Goal: Transaction & Acquisition: Purchase product/service

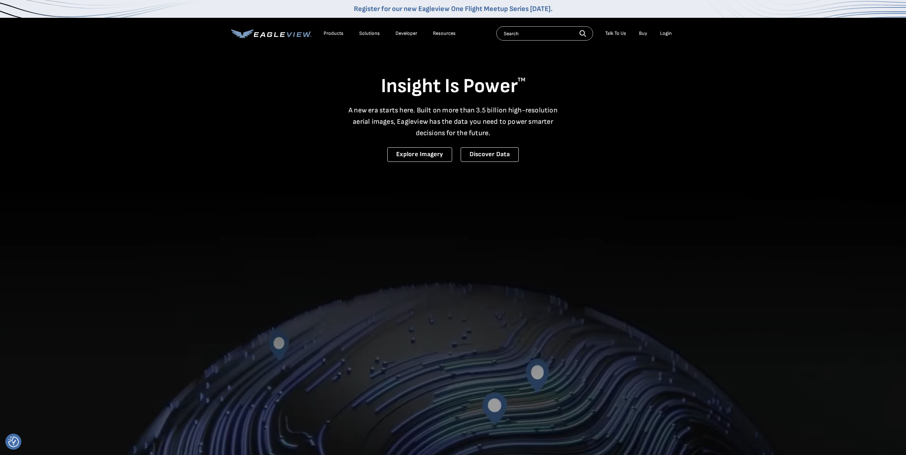
click at [663, 31] on div "Login" at bounding box center [666, 33] width 12 height 6
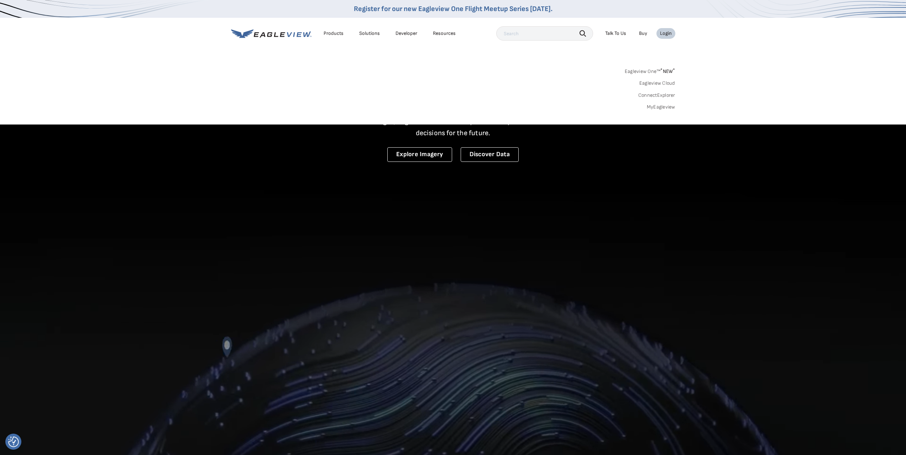
click at [654, 106] on link "MyEagleview" at bounding box center [661, 107] width 28 height 6
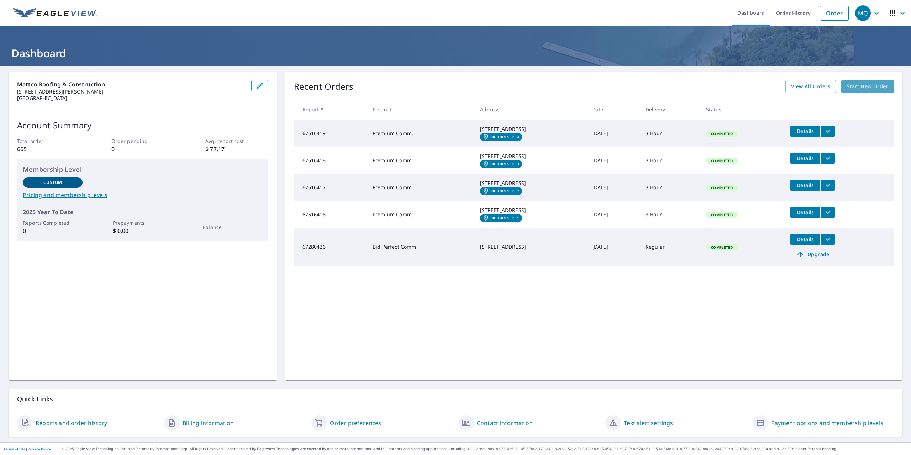
click at [857, 86] on span "Start New Order" at bounding box center [867, 86] width 41 height 9
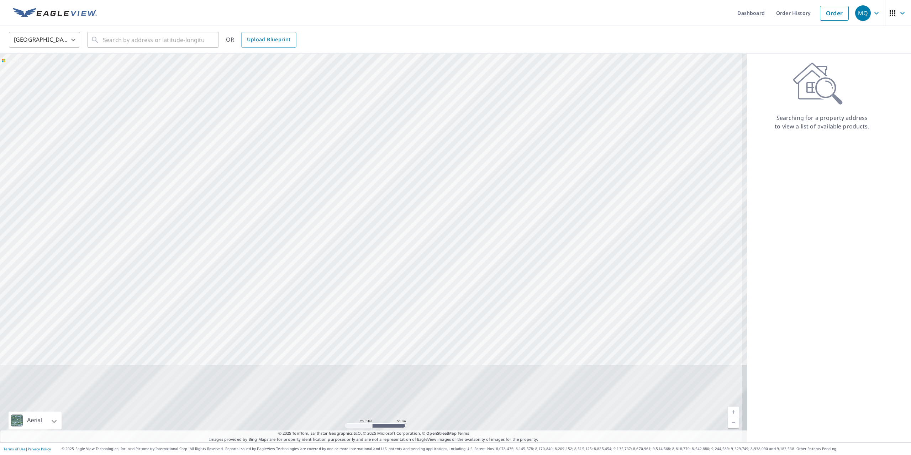
drag, startPoint x: 439, startPoint y: 308, endPoint x: 428, endPoint y: 132, distance: 176.5
click at [428, 132] on div at bounding box center [373, 248] width 747 height 389
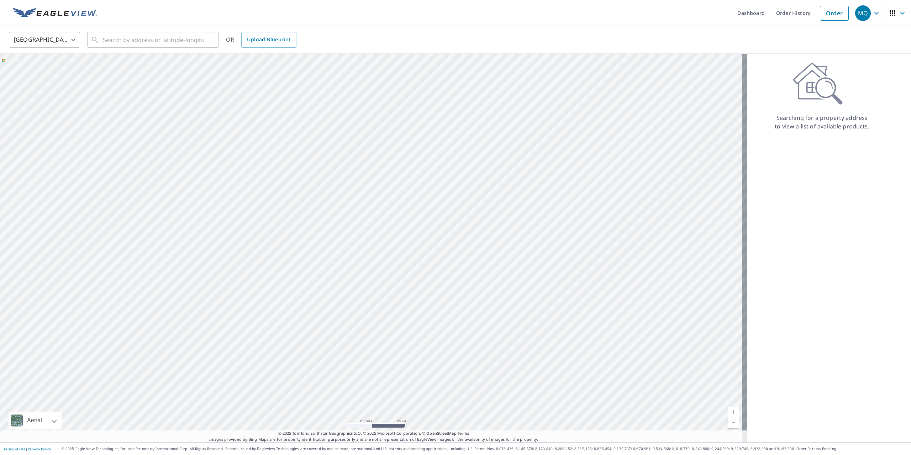
drag, startPoint x: 340, startPoint y: 112, endPoint x: 340, endPoint y: 130, distance: 17.8
click at [340, 130] on div at bounding box center [373, 248] width 747 height 389
drag, startPoint x: 417, startPoint y: 249, endPoint x: 415, endPoint y: 240, distance: 9.8
click at [415, 240] on div at bounding box center [373, 248] width 747 height 389
drag, startPoint x: 344, startPoint y: 135, endPoint x: 349, endPoint y: 143, distance: 9.8
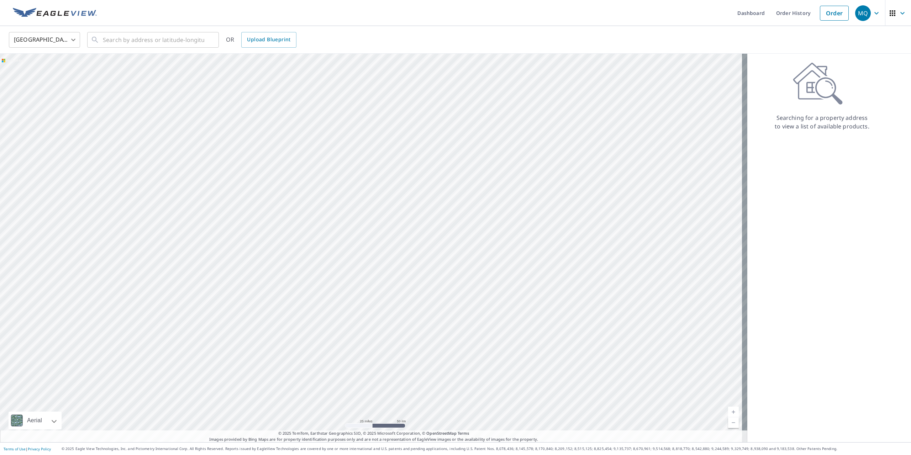
click at [349, 143] on div at bounding box center [373, 248] width 747 height 389
drag, startPoint x: 341, startPoint y: 128, endPoint x: 344, endPoint y: 184, distance: 55.9
click at [344, 184] on div at bounding box center [373, 248] width 747 height 389
drag, startPoint x: 202, startPoint y: 177, endPoint x: 270, endPoint y: 232, distance: 87.5
click at [270, 232] on div at bounding box center [373, 248] width 747 height 389
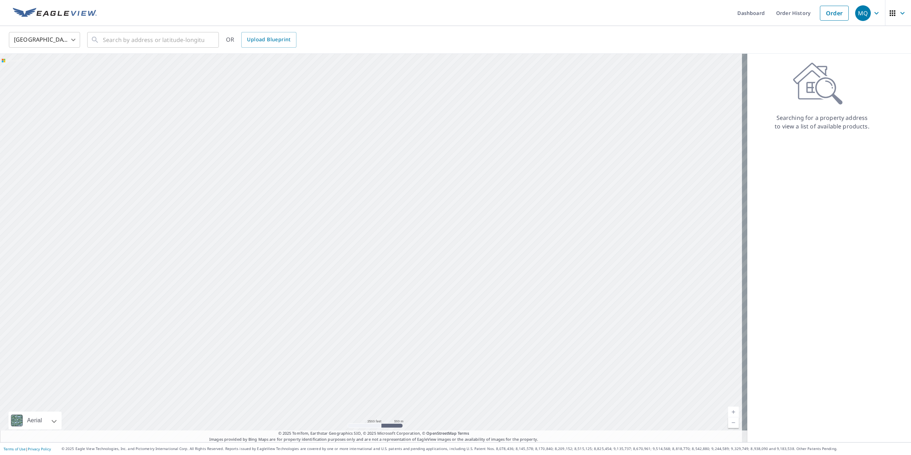
drag, startPoint x: 263, startPoint y: 176, endPoint x: 283, endPoint y: 191, distance: 24.8
click at [283, 187] on div at bounding box center [373, 248] width 747 height 389
drag, startPoint x: 290, startPoint y: 198, endPoint x: 299, endPoint y: 207, distance: 12.9
click at [299, 207] on div at bounding box center [373, 248] width 747 height 389
click at [131, 38] on input "text" at bounding box center [153, 40] width 101 height 20
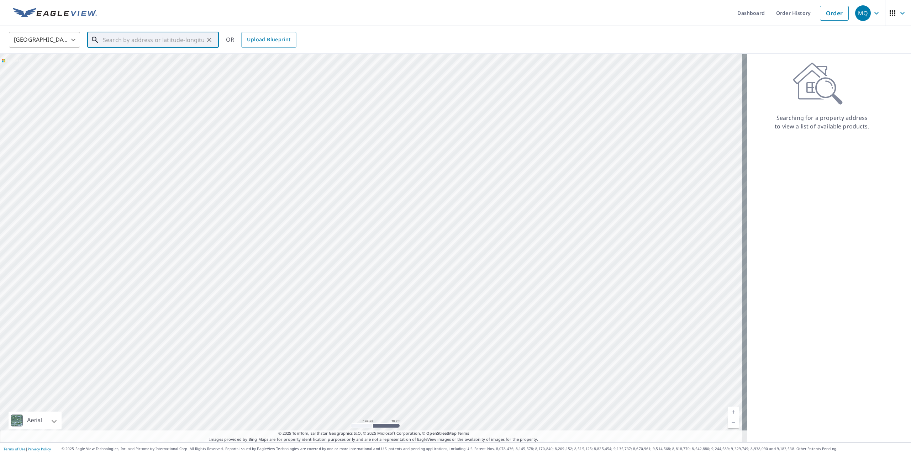
click at [154, 31] on input "text" at bounding box center [153, 40] width 101 height 20
click at [125, 66] on p "Tallahassee, FL 32304" at bounding box center [157, 68] width 112 height 7
type input "601 S Copeland St Tallahassee, FL 32304"
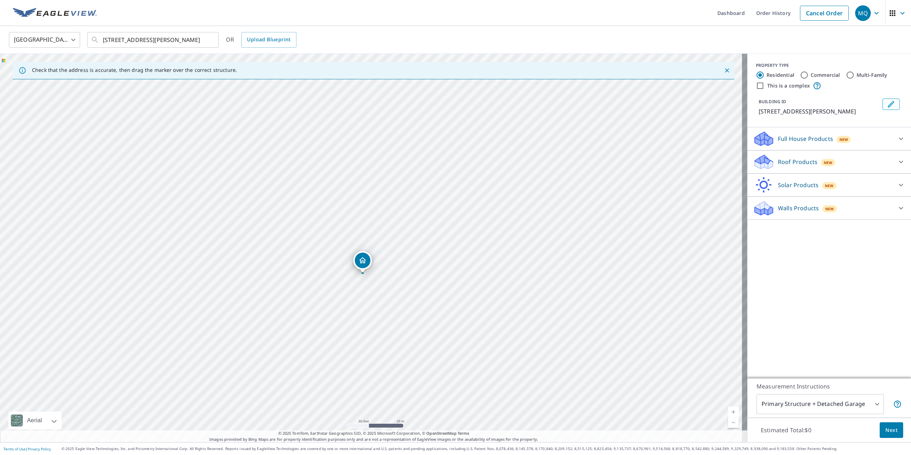
drag, startPoint x: 344, startPoint y: 222, endPoint x: 364, endPoint y: 260, distance: 42.5
drag, startPoint x: 414, startPoint y: 241, endPoint x: 406, endPoint y: 254, distance: 14.7
click at [406, 254] on div "601 S Copeland St Tallahassee, FL 32304" at bounding box center [373, 248] width 747 height 389
click at [800, 73] on input "Commercial" at bounding box center [804, 75] width 9 height 9
radio input "true"
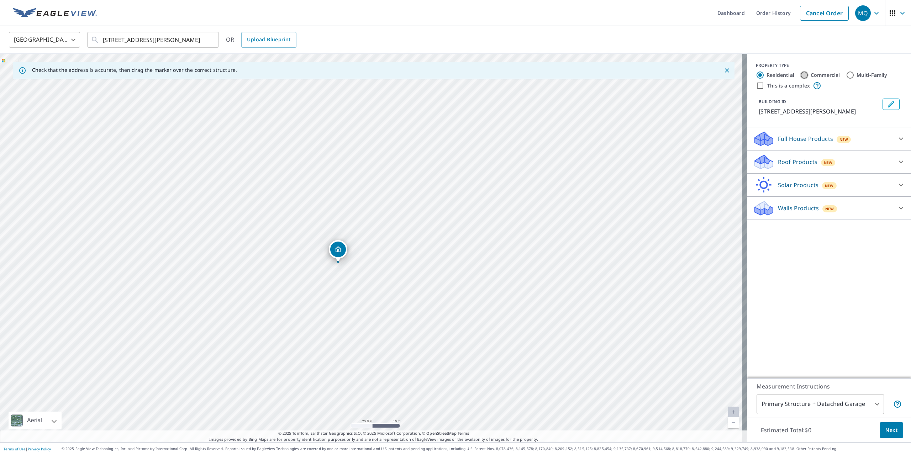
type input "4"
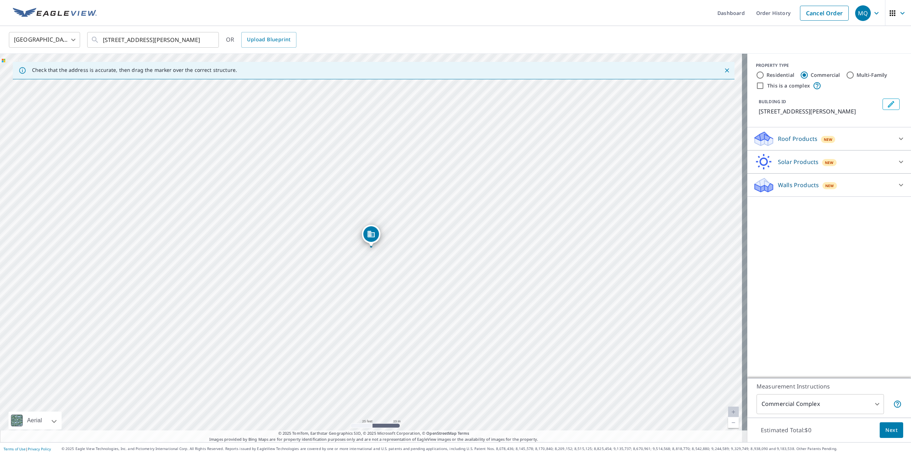
click at [797, 140] on p "Roof Products" at bounding box center [798, 139] width 40 height 9
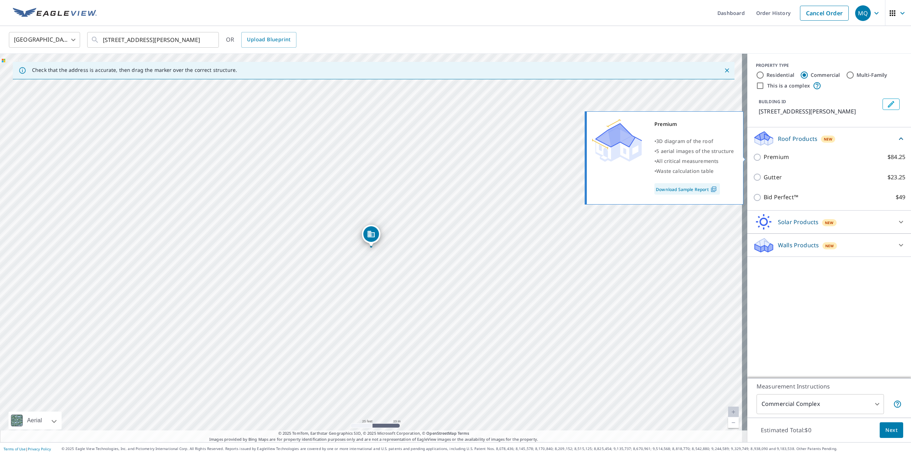
click at [793, 158] on label "Premium $84.25" at bounding box center [835, 157] width 142 height 9
click at [764, 158] on input "Premium $84.25" at bounding box center [758, 157] width 11 height 9
checkbox input "true"
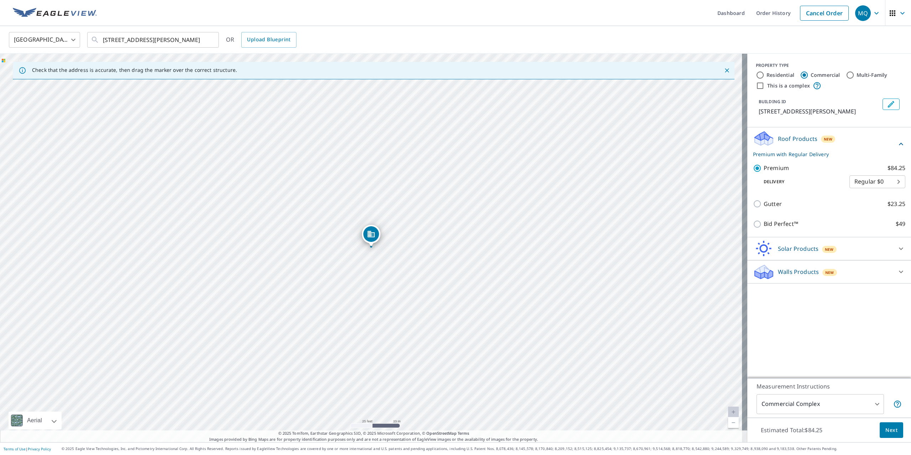
click at [821, 402] on body "MQ MQ Dashboard Order History Cancel Order MQ United States US ​ 601 S Copeland…" at bounding box center [455, 227] width 911 height 455
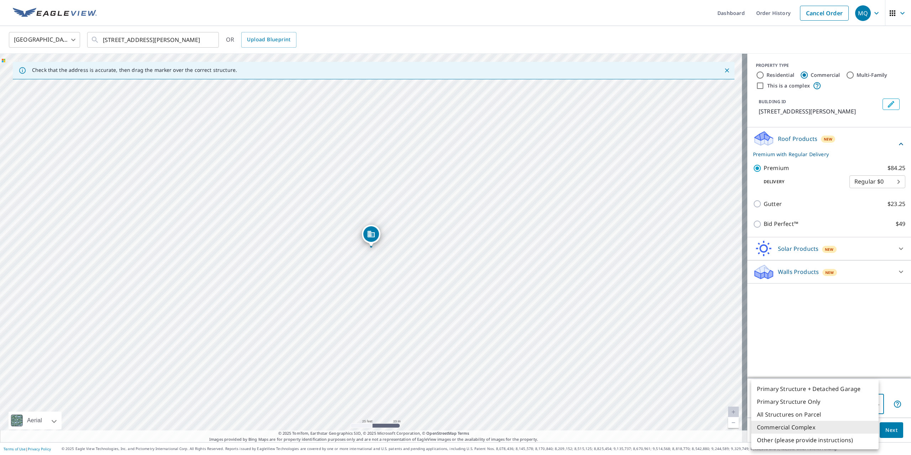
click at [826, 425] on li "Commercial Complex" at bounding box center [814, 427] width 127 height 13
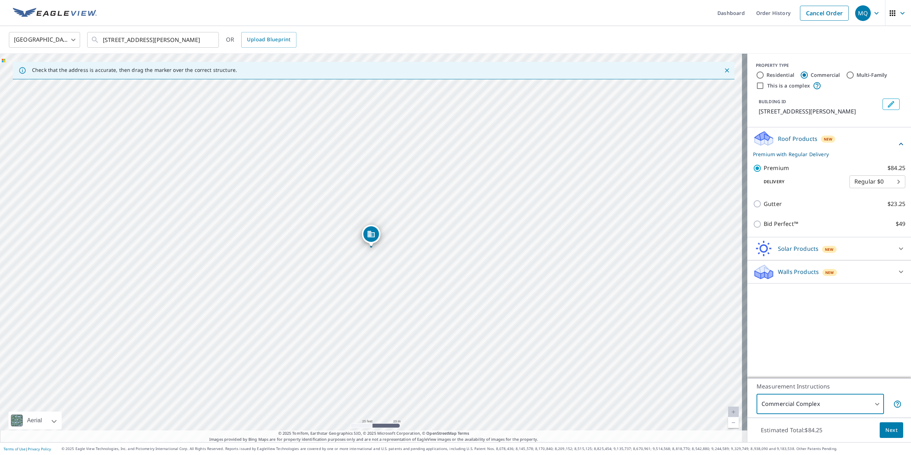
click at [885, 426] on span "Next" at bounding box center [891, 430] width 12 height 9
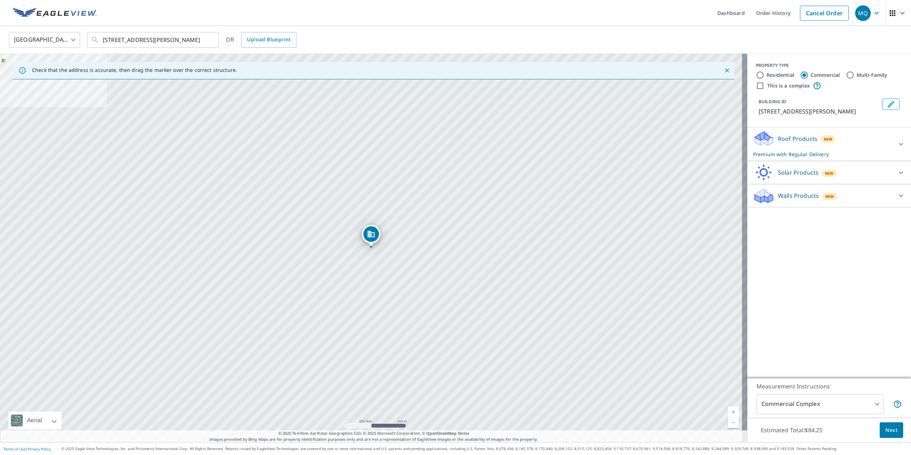
click at [888, 435] on button "Next" at bounding box center [891, 430] width 23 height 16
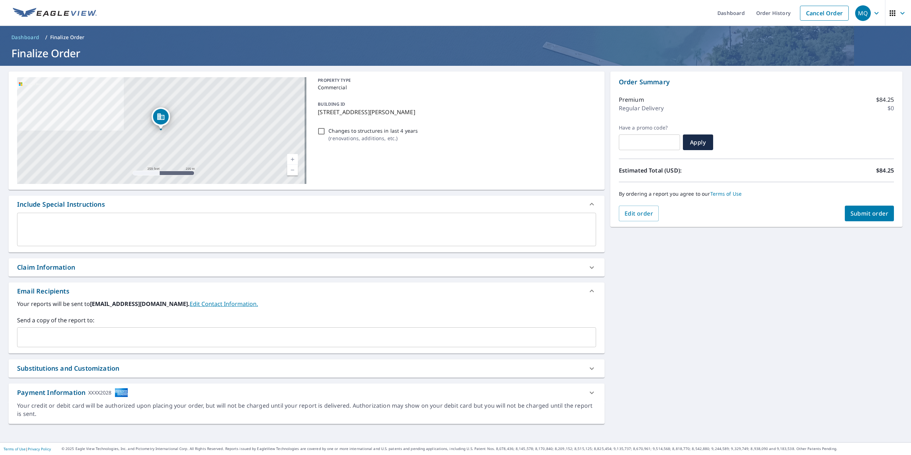
click at [142, 225] on textarea at bounding box center [306, 230] width 569 height 20
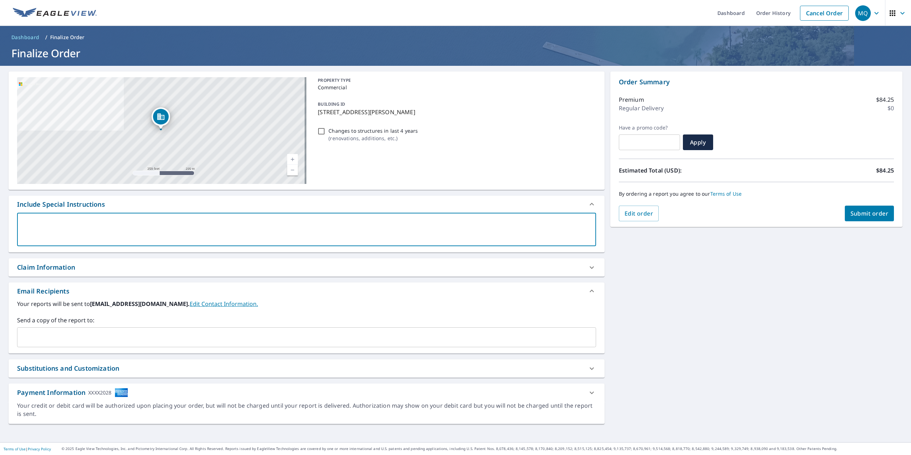
type textarea "P"
type textarea "x"
checkbox input "true"
type textarea "PL"
type textarea "x"
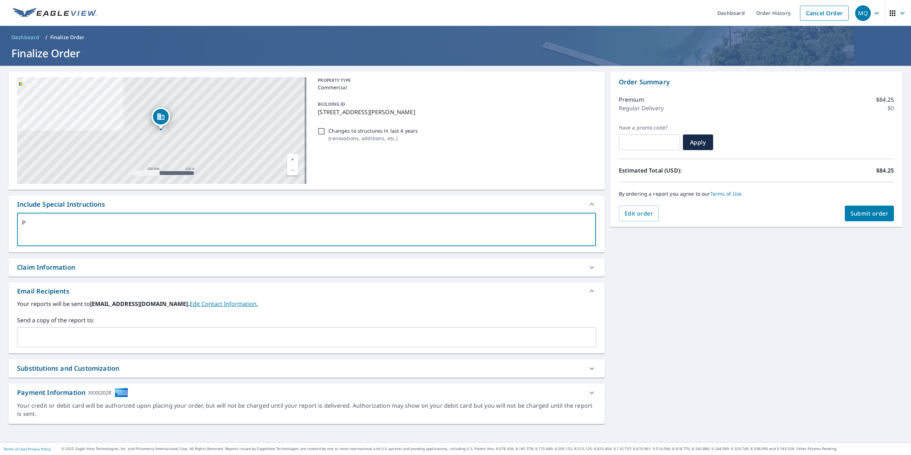
checkbox input "true"
type textarea "PLe"
type textarea "x"
checkbox input "true"
type textarea "PLea"
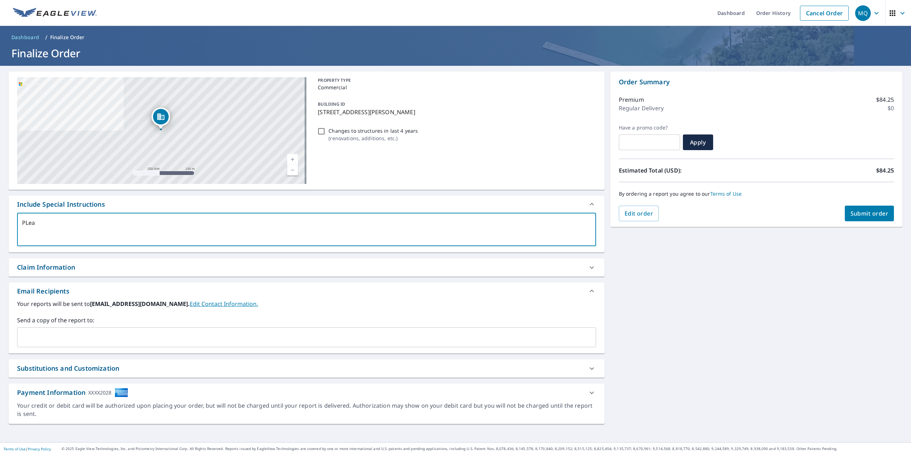
type textarea "x"
checkbox input "true"
type textarea "PLeas"
type textarea "x"
checkbox input "true"
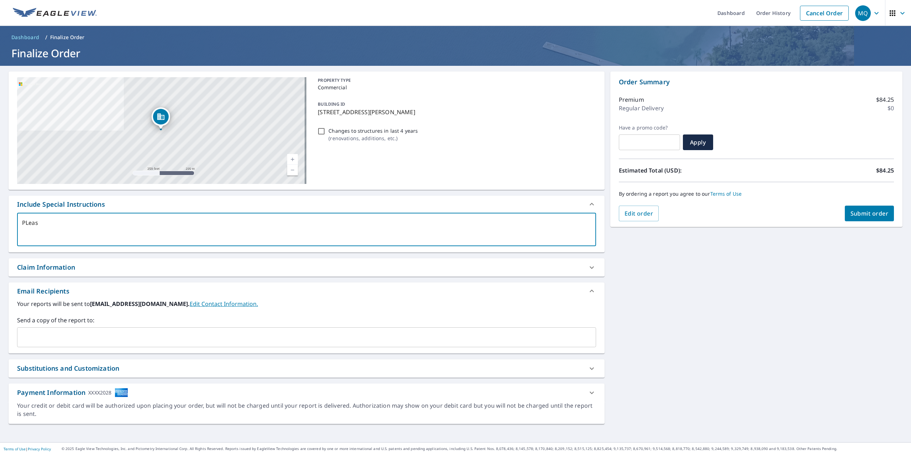
type textarea "PLease"
type textarea "x"
checkbox input "true"
type textarea "PLease"
type textarea "x"
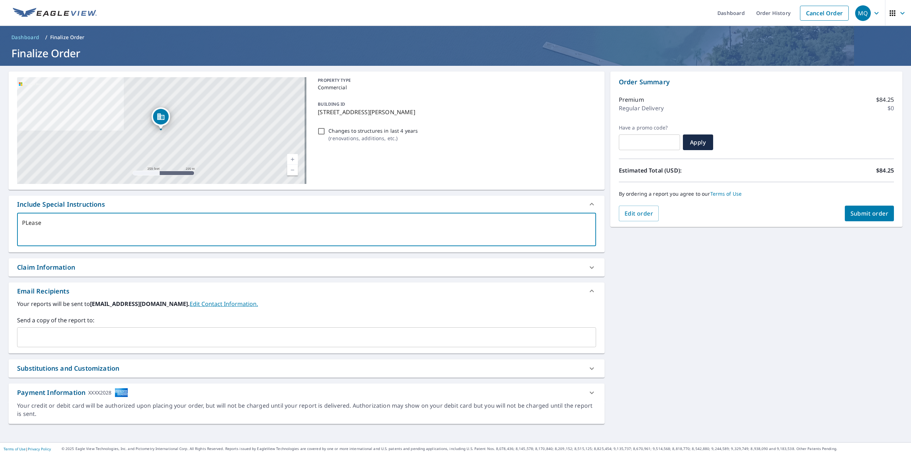
checkbox input "true"
type textarea "PLease"
type textarea "x"
checkbox input "true"
type textarea "PLeas"
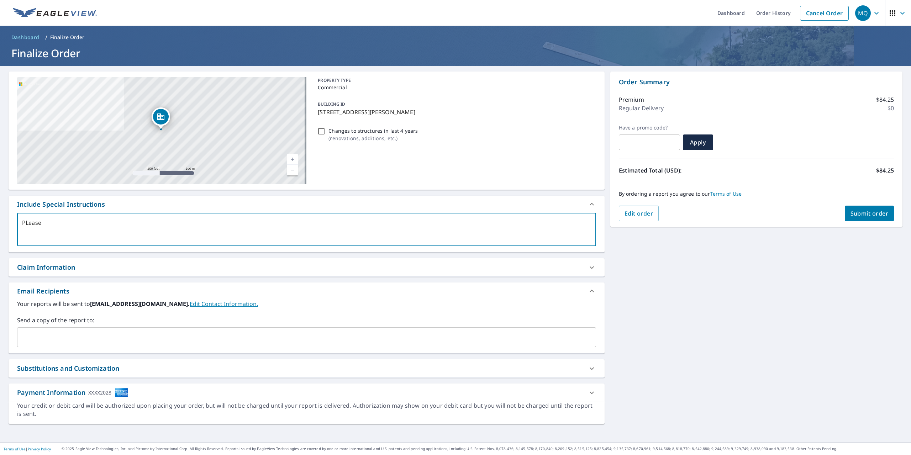
type textarea "x"
checkbox input "true"
type textarea "PLea"
type textarea "x"
checkbox input "true"
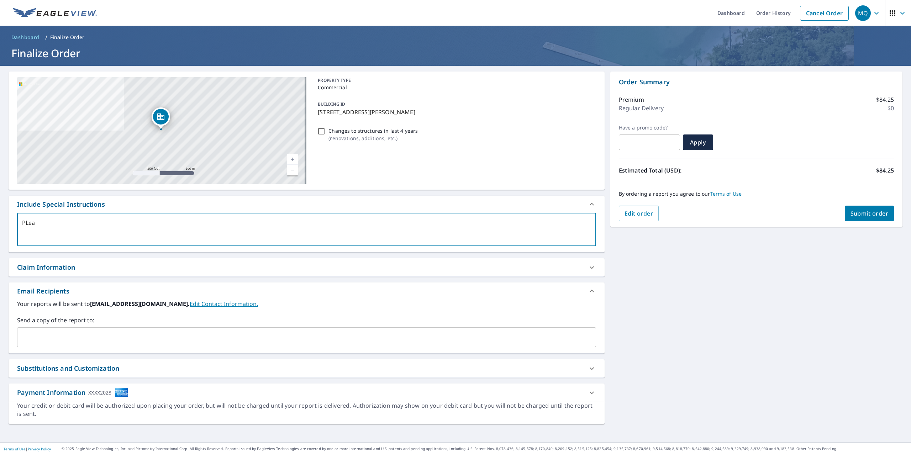
type textarea "PLe"
type textarea "x"
checkbox input "true"
type textarea "PL"
type textarea "x"
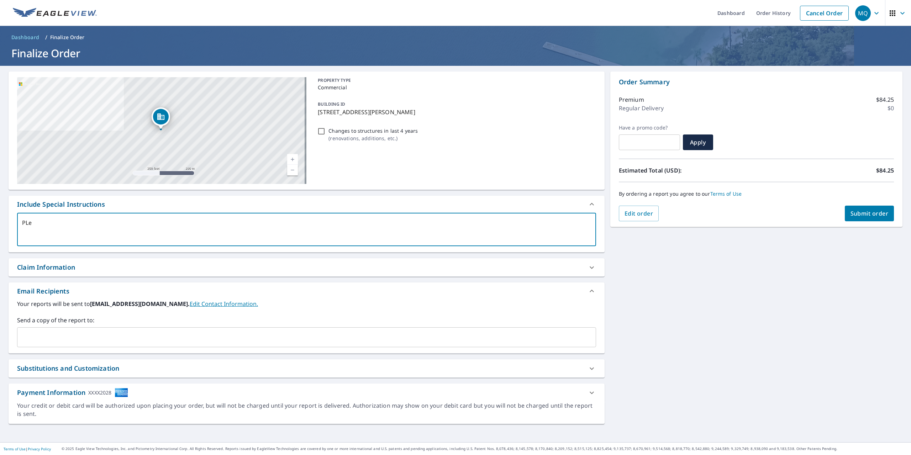
checkbox input "true"
type textarea "P"
type textarea "x"
checkbox input "true"
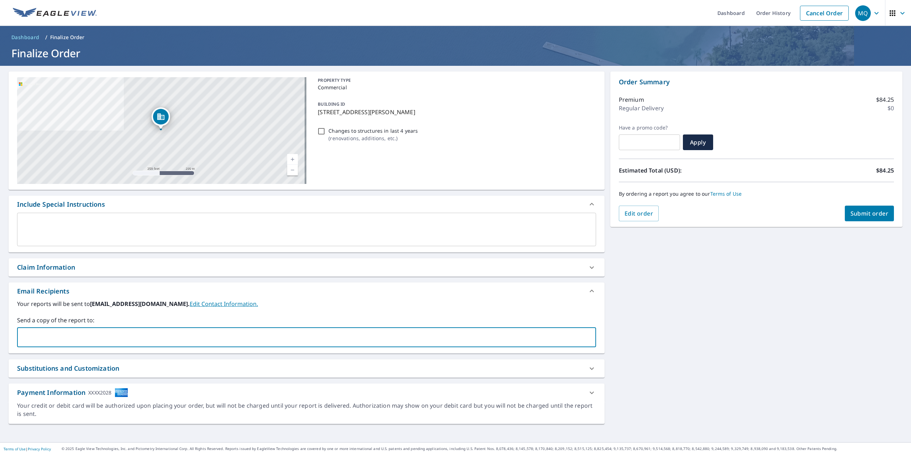
click at [122, 333] on input "text" at bounding box center [301, 338] width 562 height 14
type input "matt.q@"
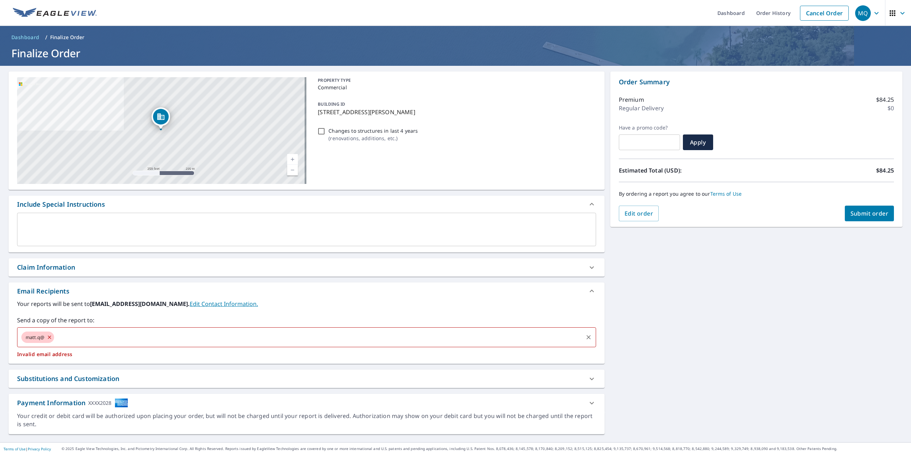
click at [95, 337] on input "text" at bounding box center [318, 338] width 527 height 14
click at [54, 335] on div "matt.q@ ​" at bounding box center [306, 337] width 579 height 20
click at [51, 336] on icon at bounding box center [49, 337] width 3 height 3
checkbox input "true"
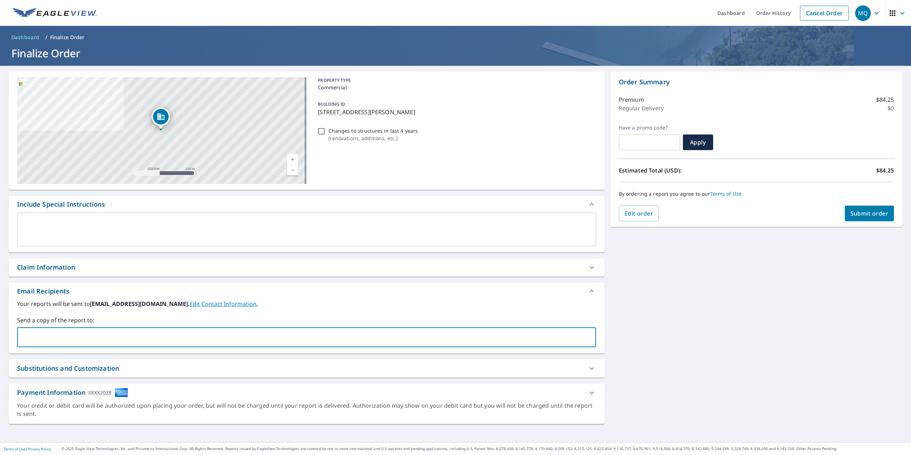
type input "Matt.Q@mattcogroup.com"
click at [108, 333] on input "Matt.Q@mattcogroup.com" at bounding box center [301, 338] width 562 height 14
checkbox input "true"
click at [113, 335] on input "text" at bounding box center [347, 338] width 469 height 14
type input "cole.k@mattcogroup.com"
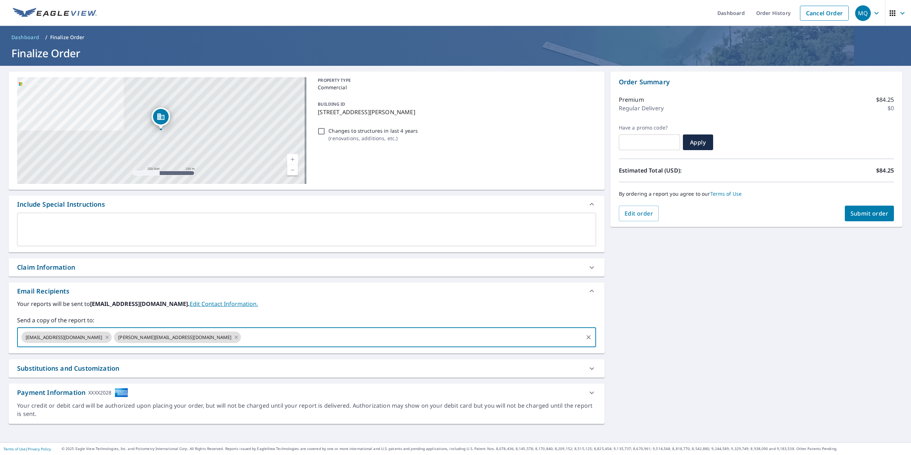
click at [284, 307] on label "Your reports will be sent to info@mattcoroofing.com. Edit Contact Information." at bounding box center [306, 304] width 579 height 9
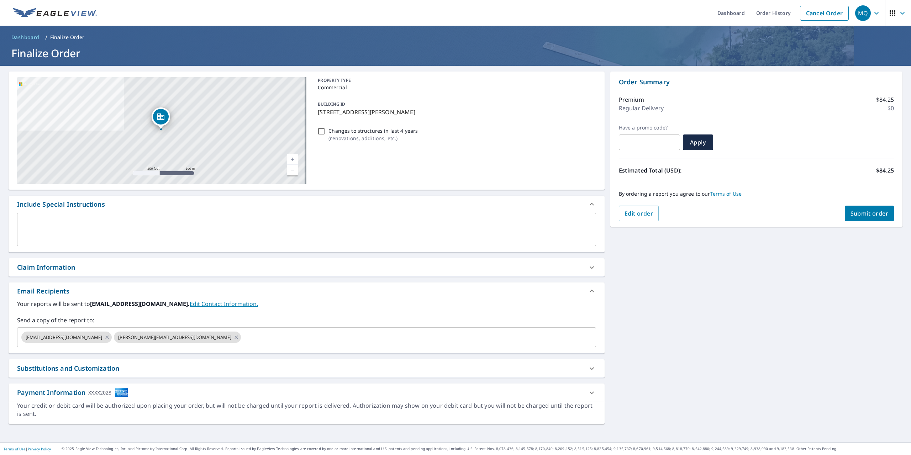
checkbox input "true"
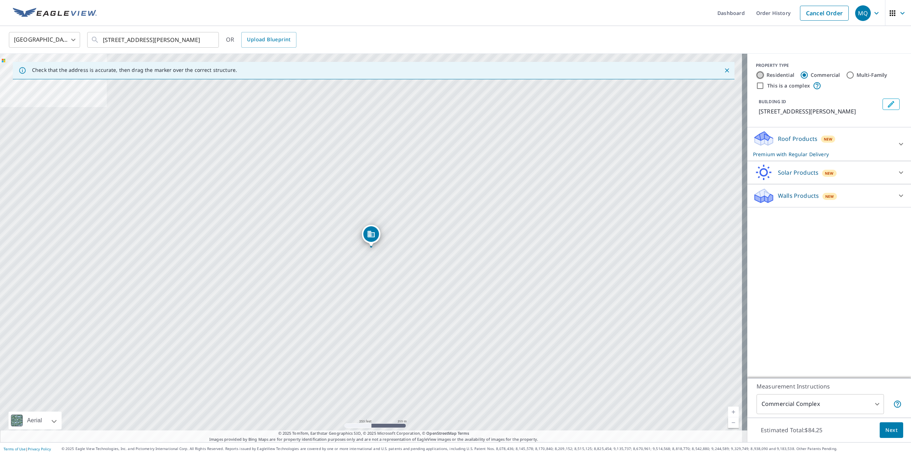
click at [756, 75] on input "Residential" at bounding box center [760, 75] width 9 height 9
radio input "true"
type input "1"
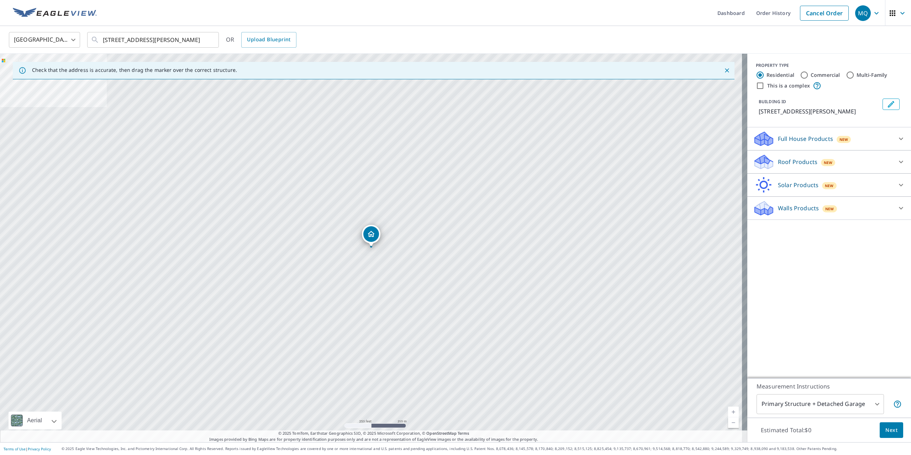
click at [800, 72] on input "Commercial" at bounding box center [804, 75] width 9 height 9
radio input "true"
type input "4"
click at [847, 74] on input "Multi-Family" at bounding box center [850, 75] width 9 height 9
radio input "true"
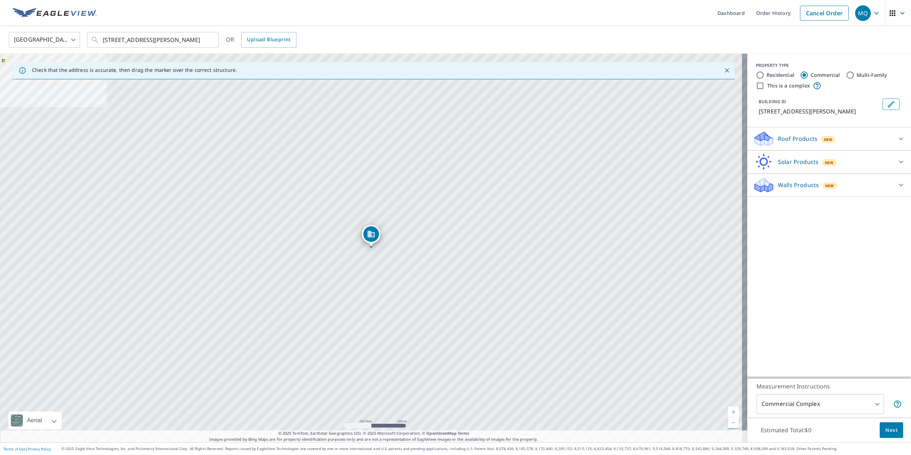
type input "2"
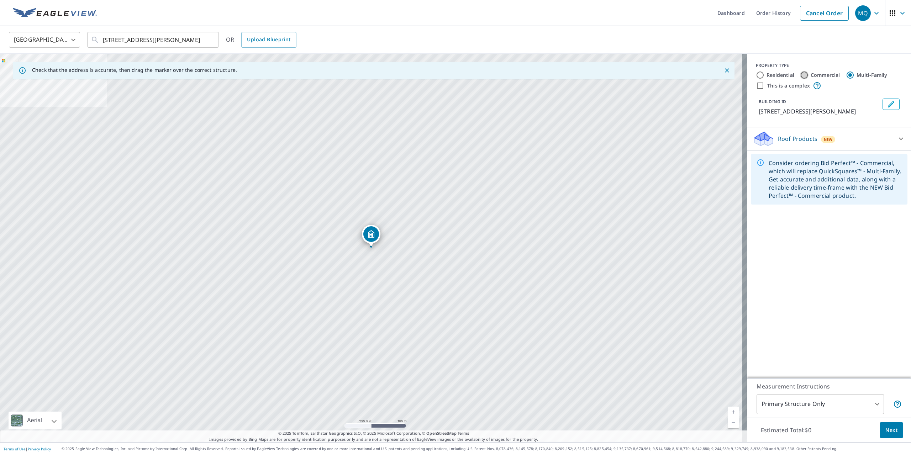
click at [800, 74] on input "Commercial" at bounding box center [804, 75] width 9 height 9
radio input "true"
type input "4"
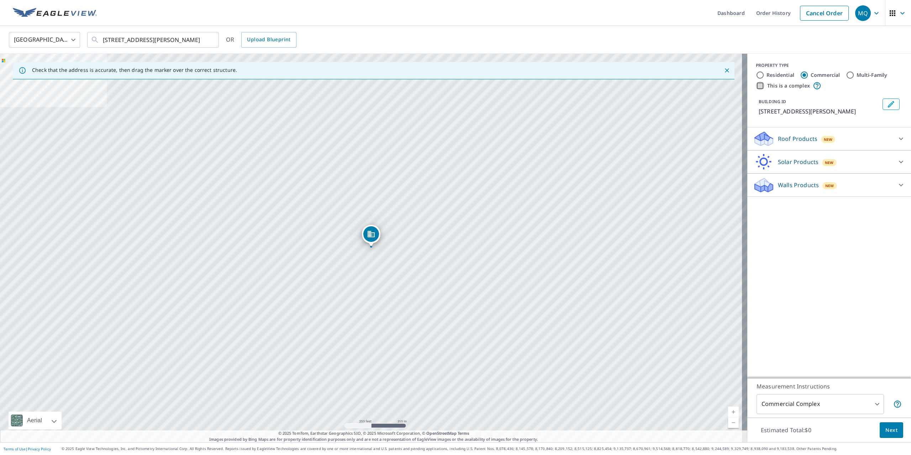
click at [757, 88] on input "This is a complex" at bounding box center [760, 85] width 9 height 9
checkbox input "true"
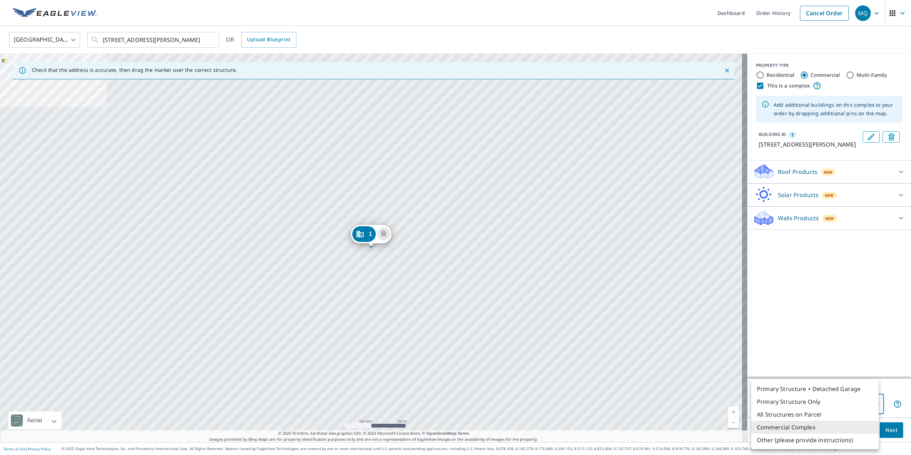
click at [853, 404] on body "MQ MQ Dashboard Order History Cancel Order MQ United States US ​ 601 S Copeland…" at bounding box center [455, 227] width 911 height 455
click at [843, 424] on li "Commercial Complex" at bounding box center [814, 427] width 127 height 13
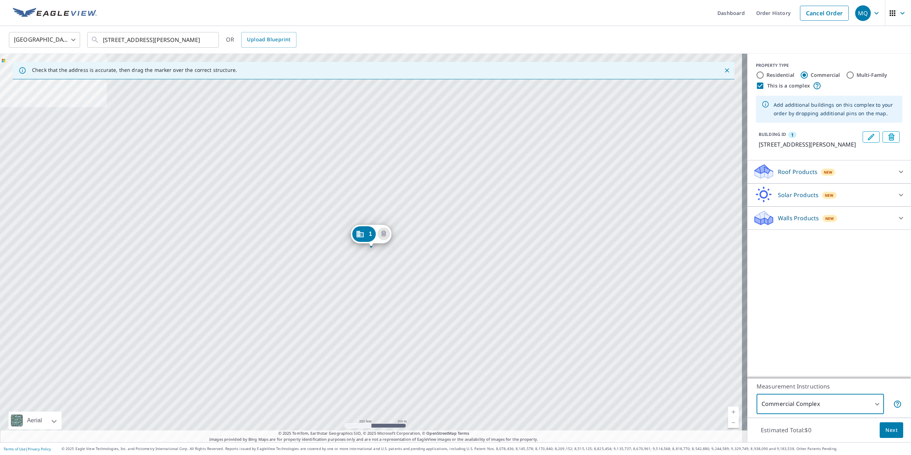
click at [821, 326] on div "PROPERTY TYPE Residential Commercial Multi-Family This is a complex Add additio…" at bounding box center [829, 216] width 164 height 325
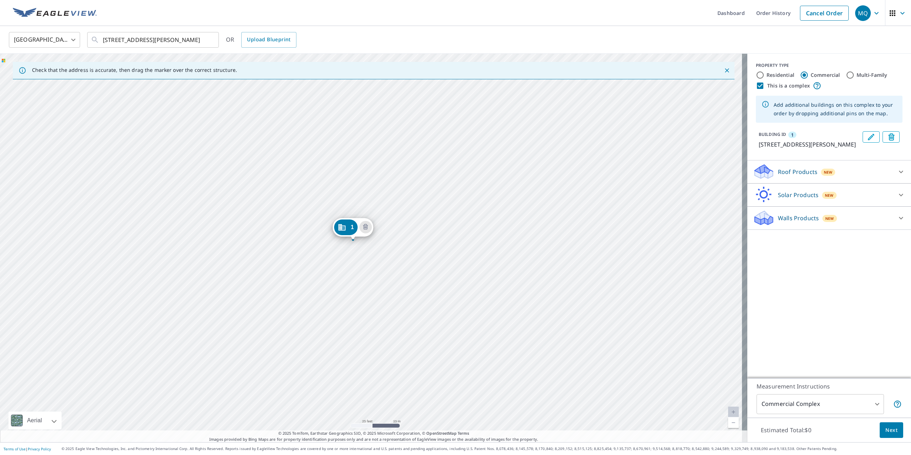
drag, startPoint x: 422, startPoint y: 252, endPoint x: 421, endPoint y: 268, distance: 15.4
click at [421, 268] on div "1 601 S Copeland St Tallahassee, FL 32304" at bounding box center [373, 248] width 747 height 389
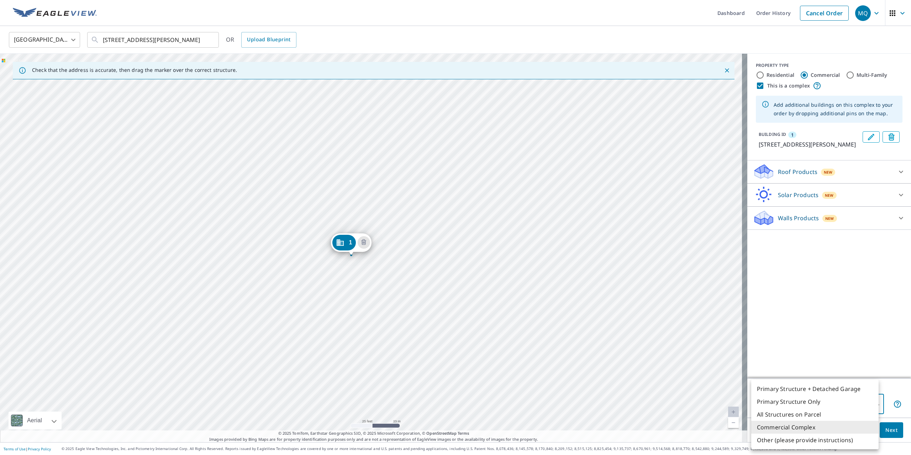
click at [826, 400] on body "MQ MQ Dashboard Order History Cancel Order MQ United States US ​ 601 S Copeland…" at bounding box center [455, 227] width 911 height 455
click at [816, 400] on li "Primary Structure Only" at bounding box center [814, 401] width 127 height 13
type input "2"
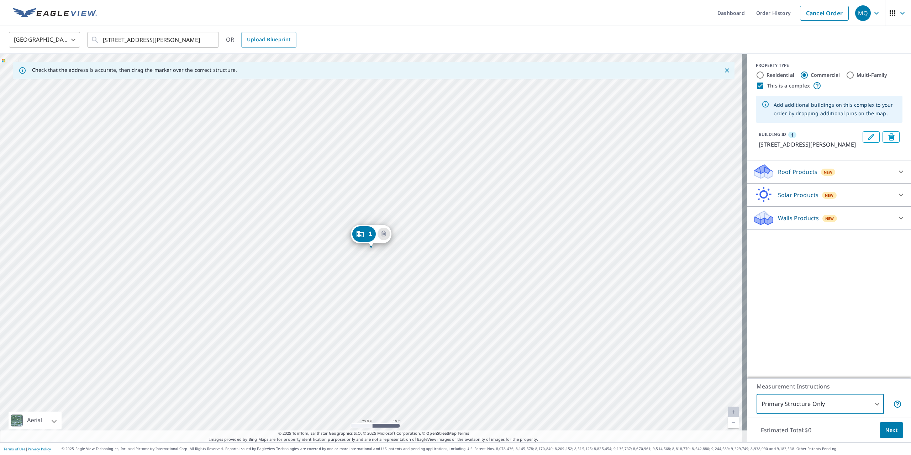
click at [873, 180] on div "Roof Products New" at bounding box center [823, 171] width 140 height 17
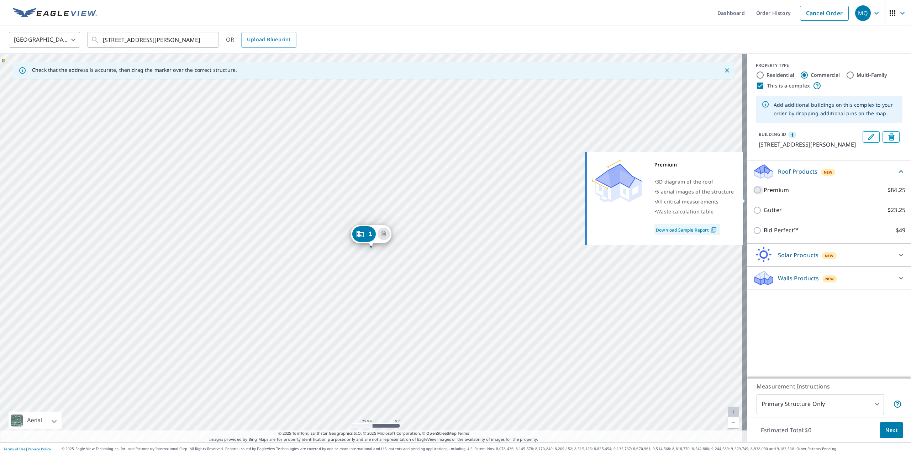
click at [753, 194] on input "Premium $84.25" at bounding box center [758, 190] width 11 height 9
checkbox input "true"
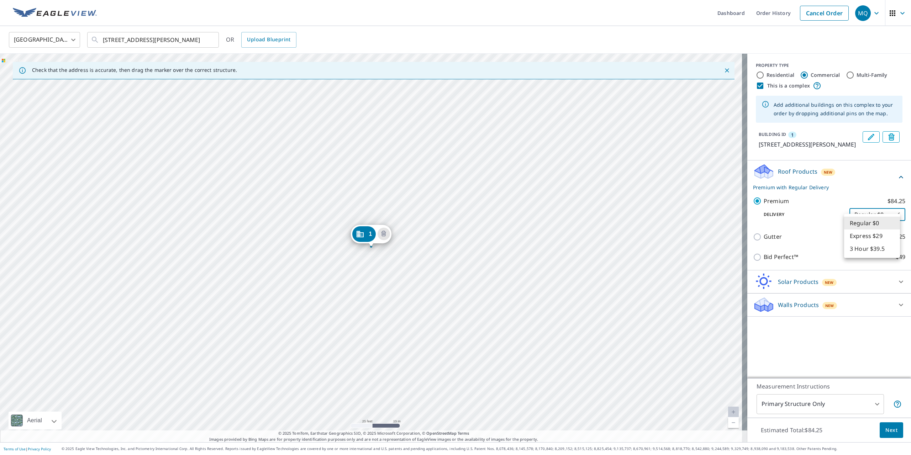
click at [865, 221] on body "MQ MQ Dashboard Order History Cancel Order MQ United States US ​ 601 S Copeland…" at bounding box center [455, 227] width 911 height 455
click at [864, 248] on li "3 Hour $39.5" at bounding box center [872, 248] width 56 height 13
type input "7"
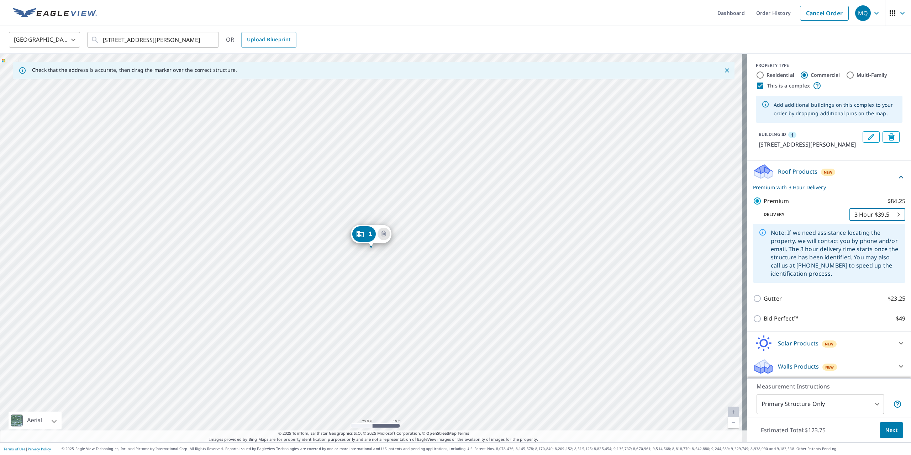
scroll to position [9, 0]
click at [885, 426] on span "Next" at bounding box center [891, 430] width 12 height 9
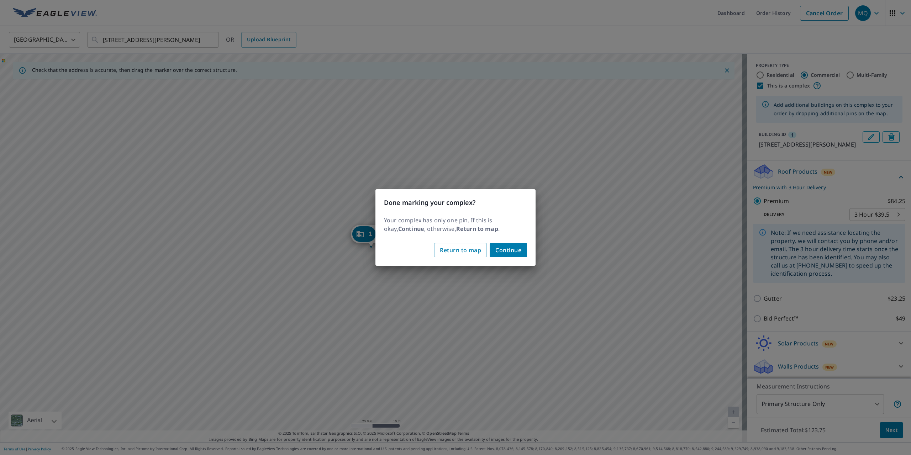
click at [517, 251] on span "Continue" at bounding box center [508, 250] width 26 height 10
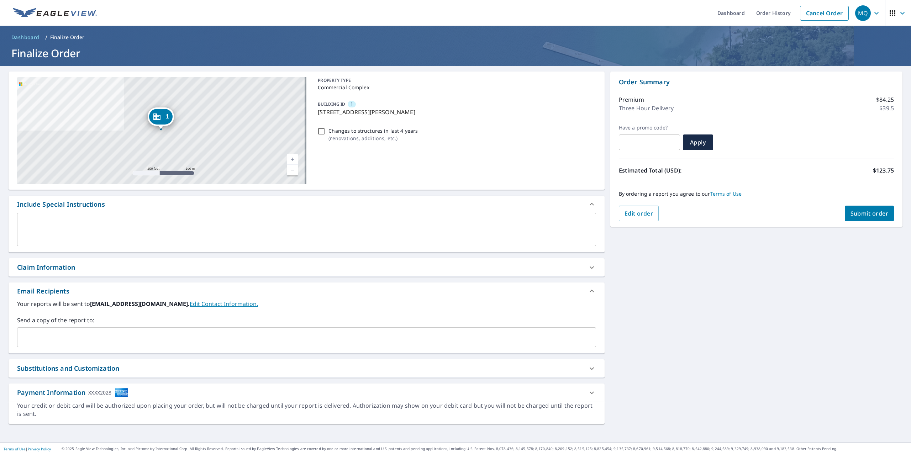
click at [90, 341] on input "text" at bounding box center [301, 338] width 562 height 14
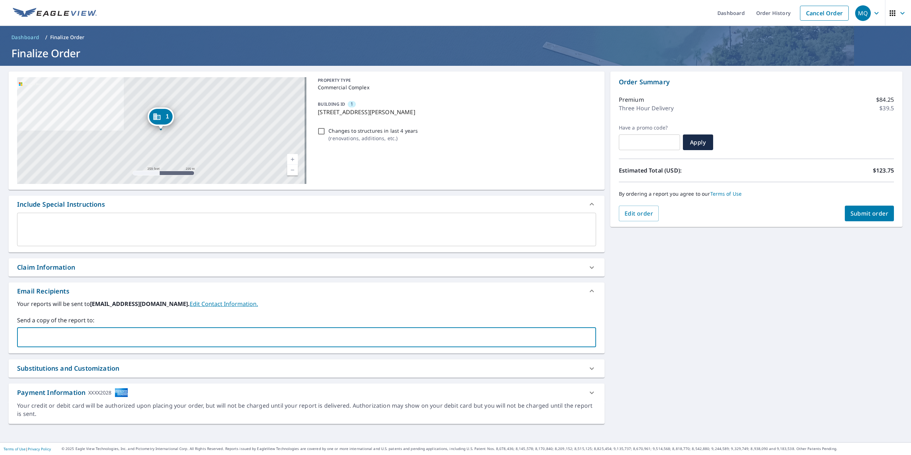
type input "Matt.Q@mattcogroup.com"
checkbox input "true"
type input "cole.k"
checkbox input "true"
type input "Matt.Q@mattcogroup.com"
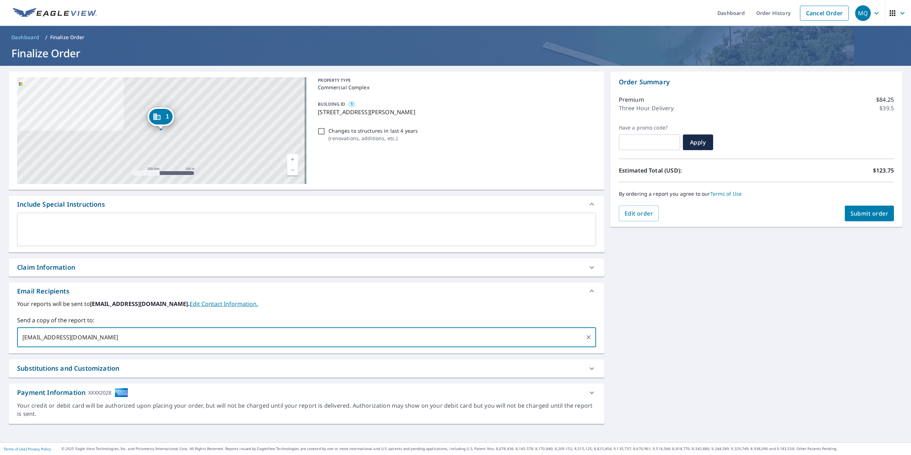
checkbox input "true"
type input "cole"
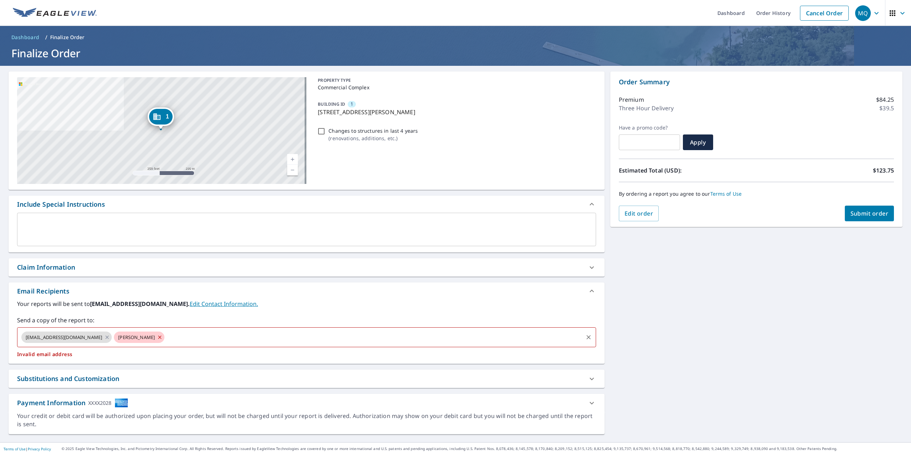
checkbox input "true"
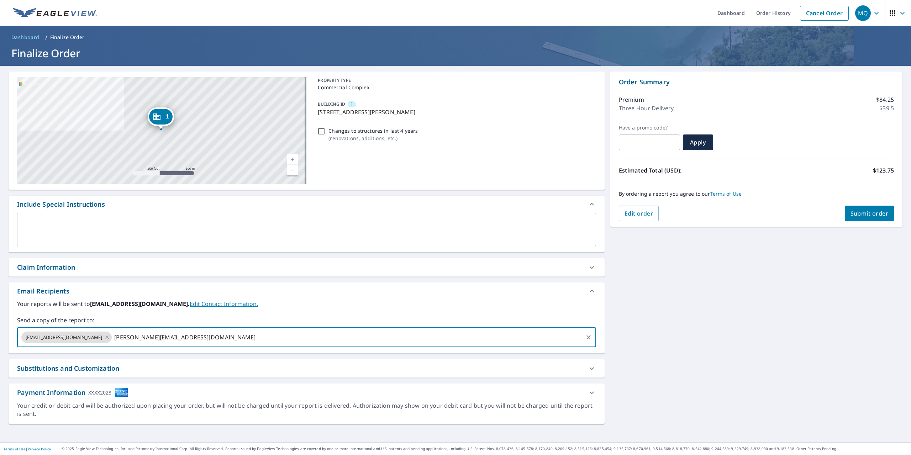
type input "cole.k@mattcogroup.com"
click at [859, 209] on button "Submit order" at bounding box center [869, 214] width 49 height 16
checkbox input "true"
